Goal: Transaction & Acquisition: Purchase product/service

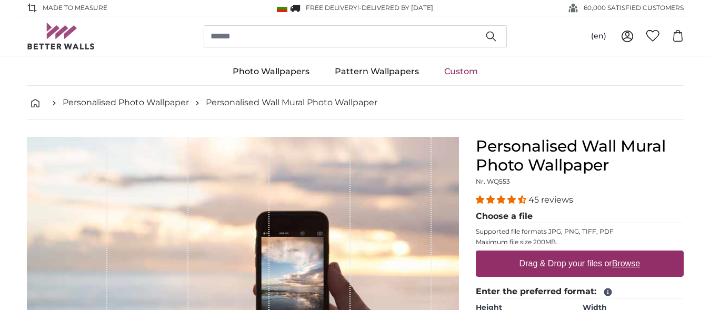
scroll to position [161, 0]
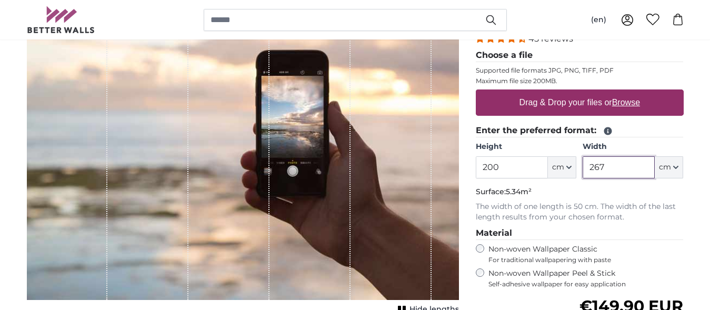
click at [621, 166] on input "267" at bounding box center [619, 167] width 72 height 22
type input "770"
click at [512, 175] on input "200" at bounding box center [512, 167] width 72 height 22
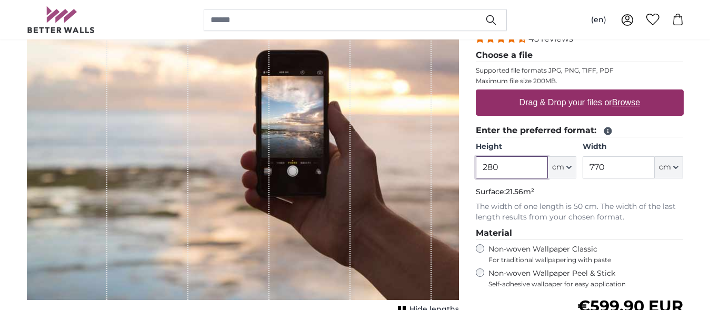
type input "280"
click at [658, 73] on p "Supported file formats JPG, PNG, TIFF, PDF" at bounding box center [580, 70] width 208 height 8
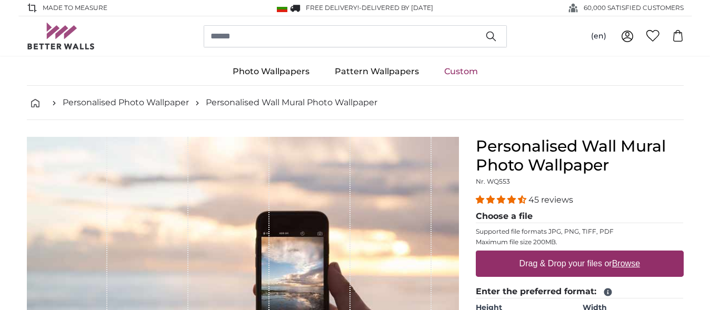
click at [61, 36] on img at bounding box center [61, 36] width 68 height 27
